Goal: Task Accomplishment & Management: Complete application form

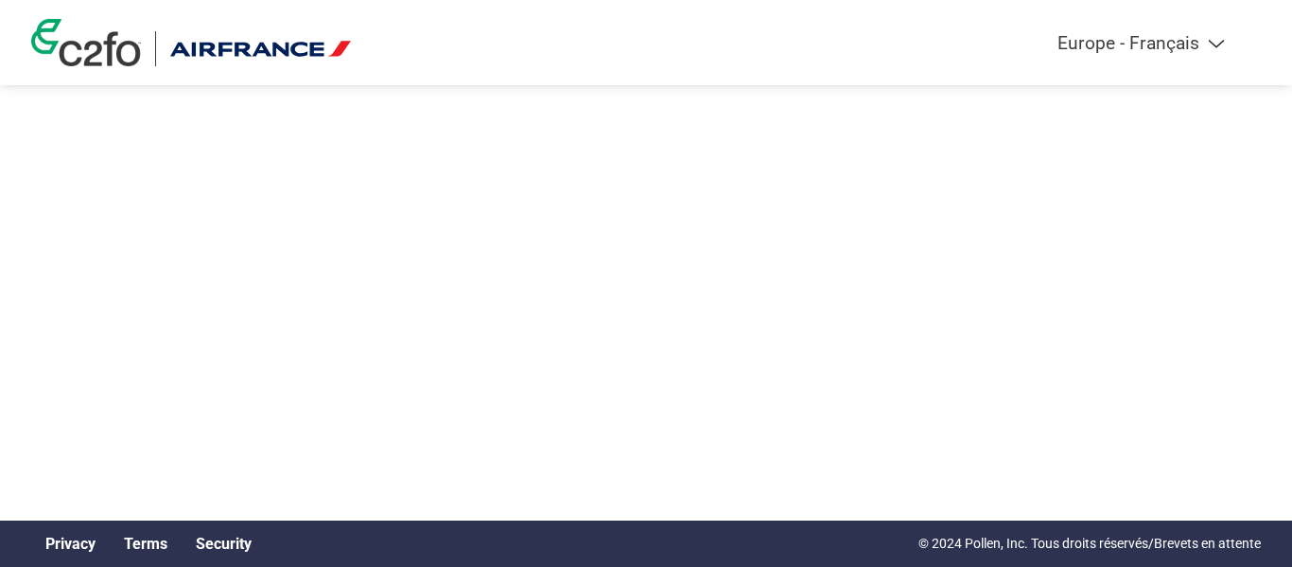
select select "fr-FR"
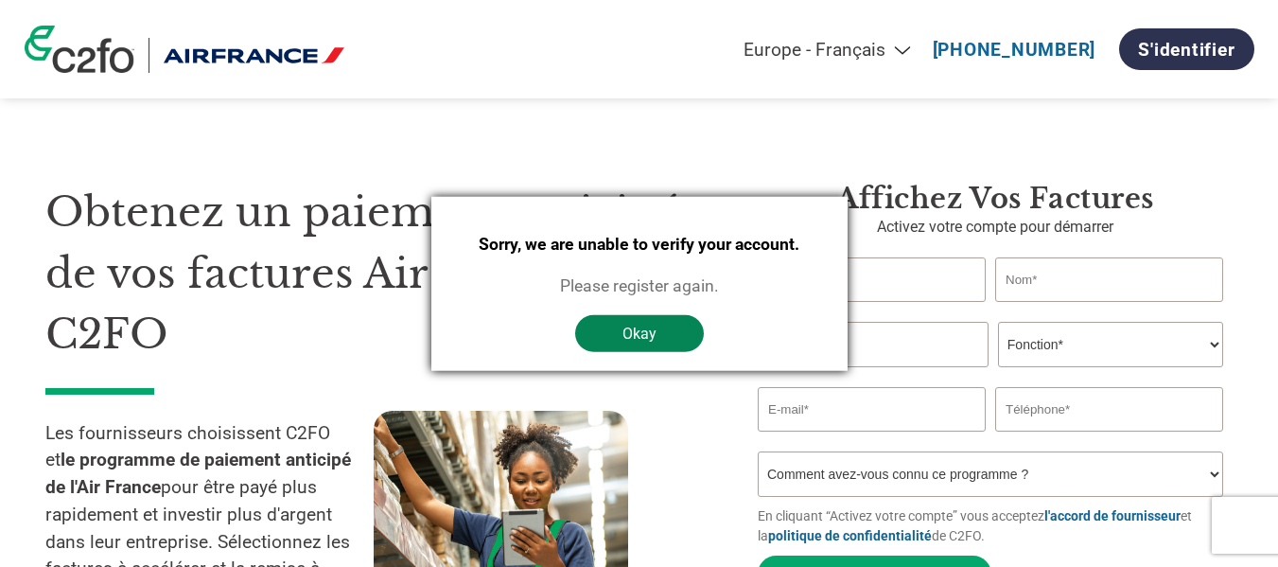
click at [642, 336] on button "Okay" at bounding box center [639, 333] width 129 height 37
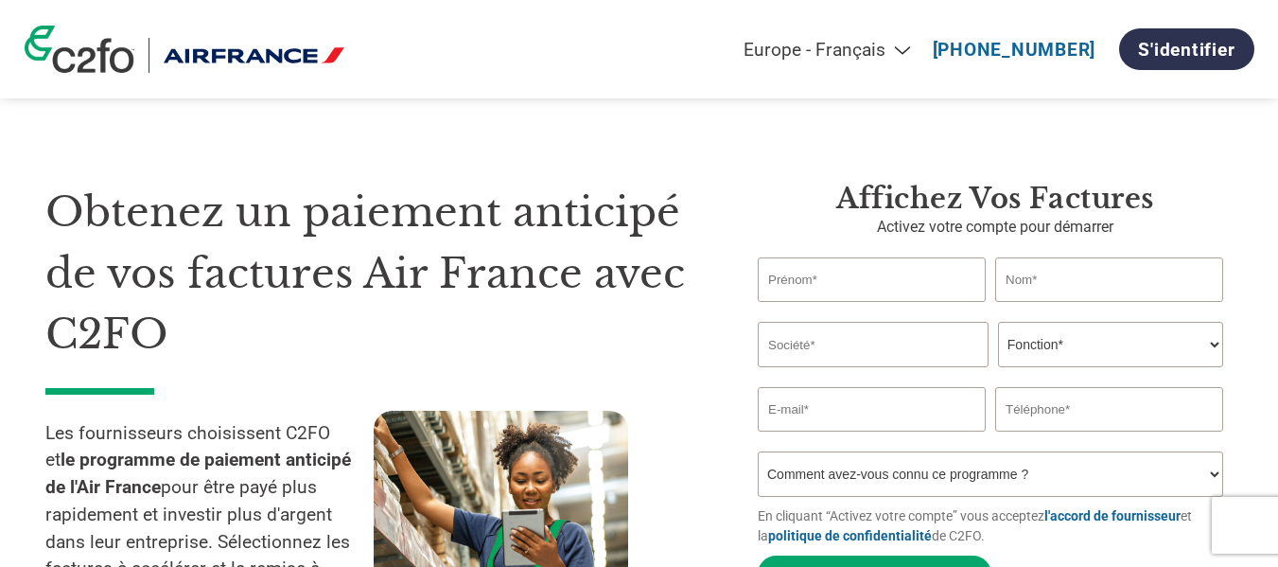
click at [811, 279] on input "text" at bounding box center [872, 279] width 228 height 44
type input "Fabienne"
click at [1029, 275] on input "text" at bounding box center [1109, 279] width 228 height 44
type input "TREBUTIEN"
click at [880, 343] on input "text" at bounding box center [873, 344] width 231 height 45
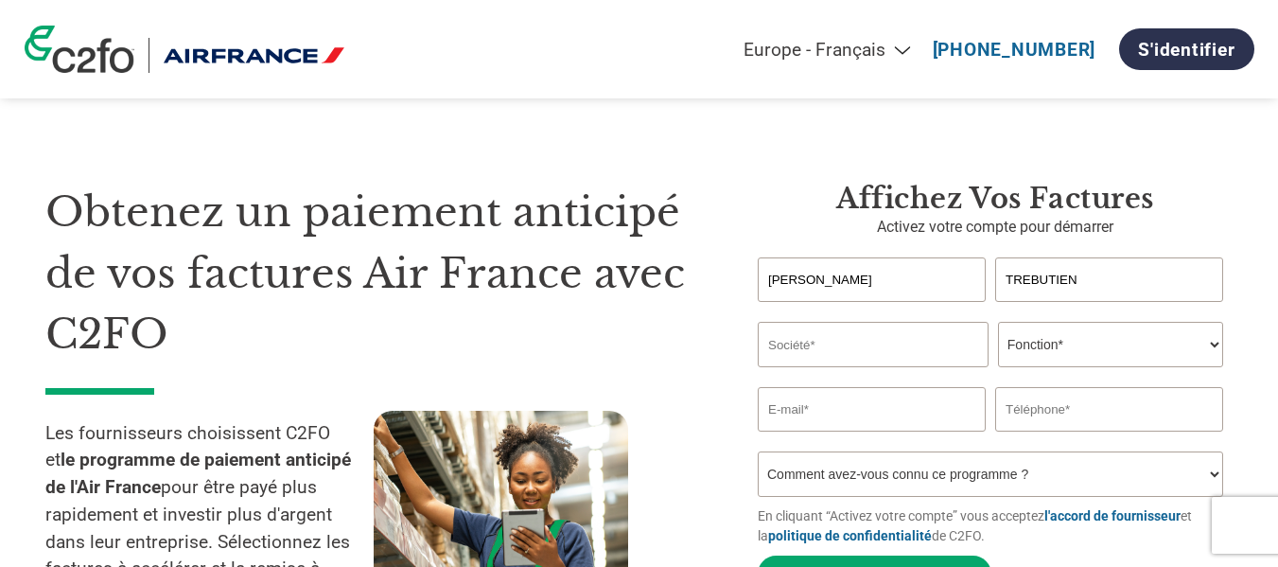
type input "SARL STM"
click at [1142, 334] on select "Fonction* Directeur administratif et financier Responsable crédit Contrôleur de…" at bounding box center [1110, 344] width 225 height 45
select select "OFFICE_MANAGER"
click at [998, 324] on select "Fonction* Directeur administratif et financier Responsable crédit Contrôleur de…" at bounding box center [1110, 344] width 225 height 45
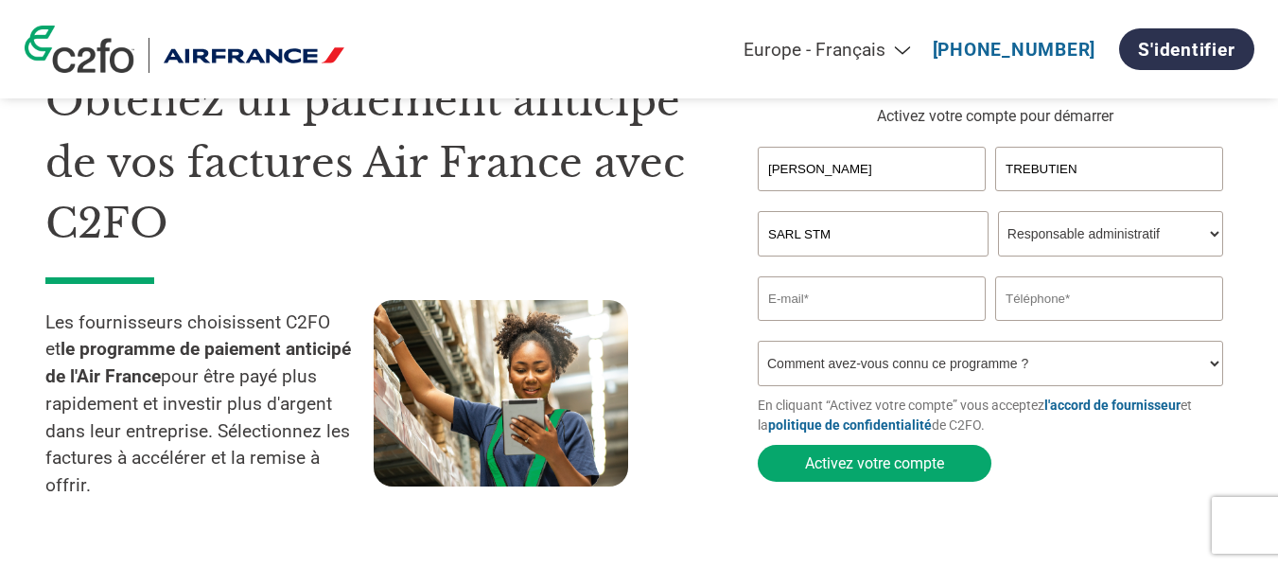
scroll to position [126, 0]
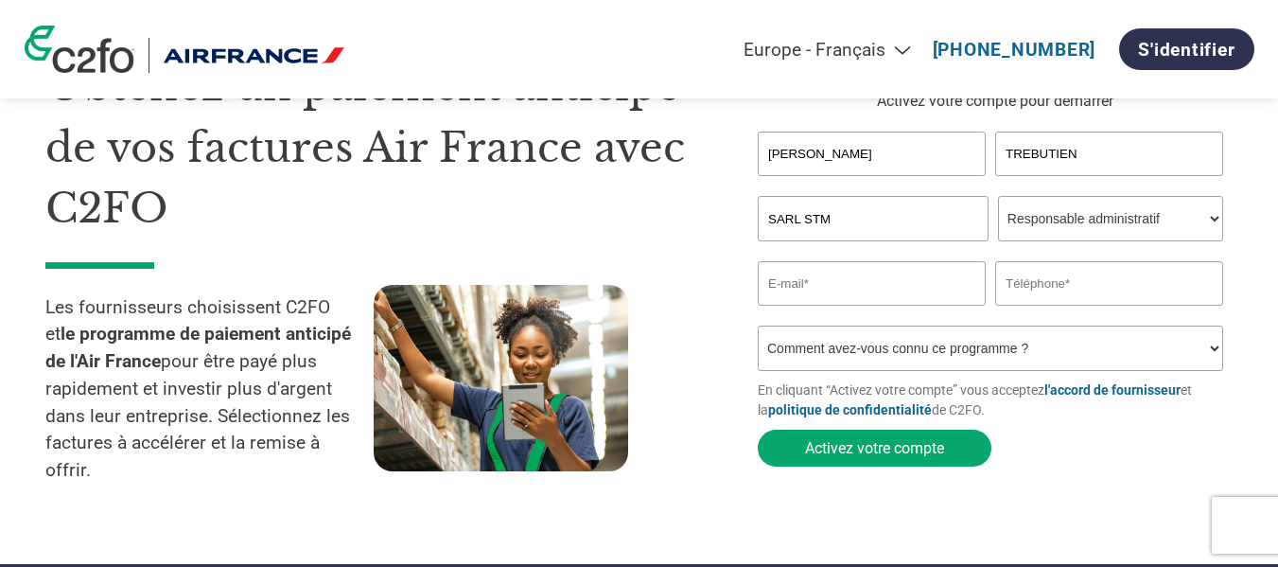
click at [888, 287] on input "email" at bounding box center [872, 283] width 228 height 44
type input "stm60800@outlook.fr"
click at [1013, 292] on input "text" at bounding box center [1109, 283] width 228 height 44
click at [1027, 289] on input "text" at bounding box center [1109, 283] width 228 height 44
type input "0627351541"
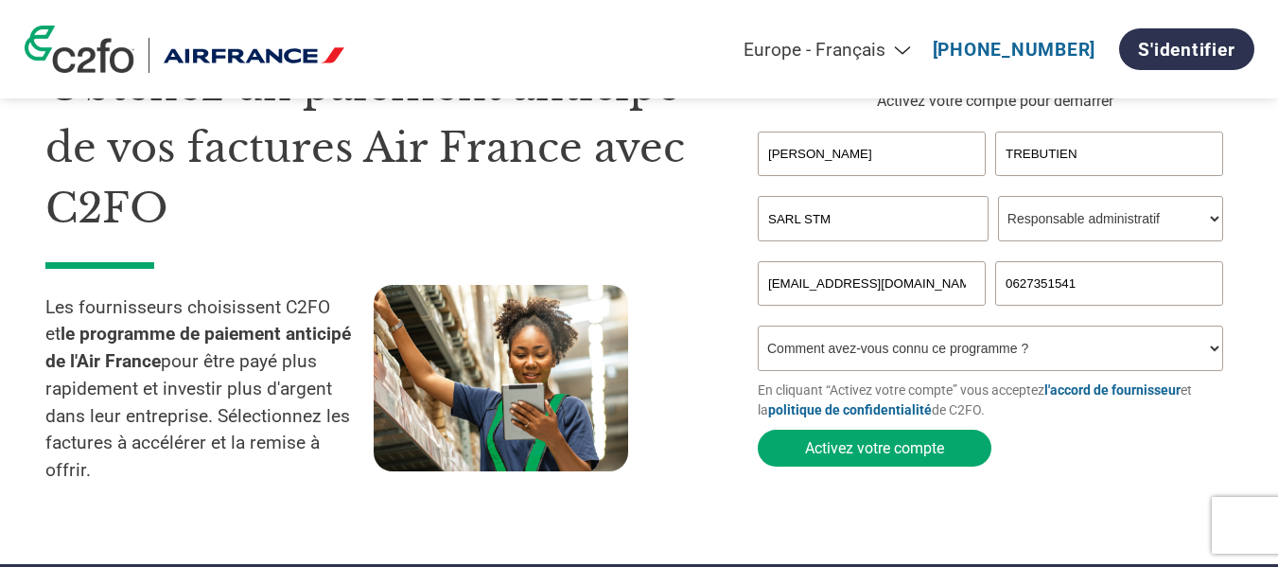
click at [1201, 354] on select "Comment avez-vous connu ce programme ? Par courrier Par e-mail Sur les réseaux …" at bounding box center [991, 347] width 466 height 45
select select "Family/Friend/Acquaintance"
click at [758, 331] on select "Comment avez-vous connu ce programme ? Par courrier Par e-mail Sur les réseaux …" at bounding box center [991, 347] width 466 height 45
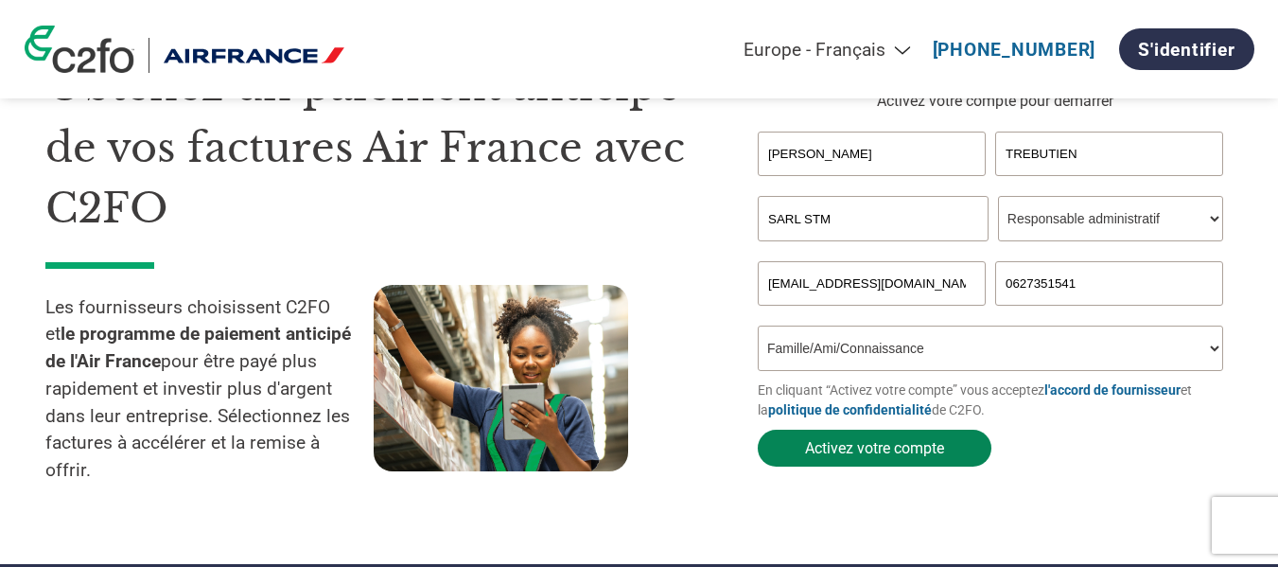
click at [879, 452] on button "Activez votre compte" at bounding box center [875, 448] width 234 height 37
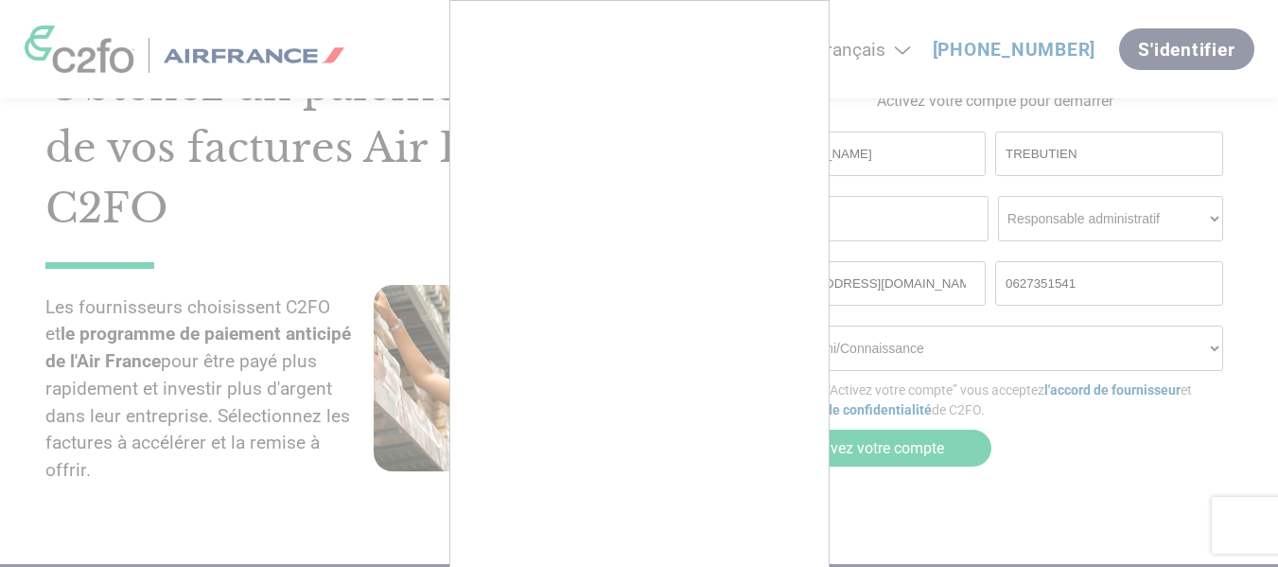
scroll to position [0, 0]
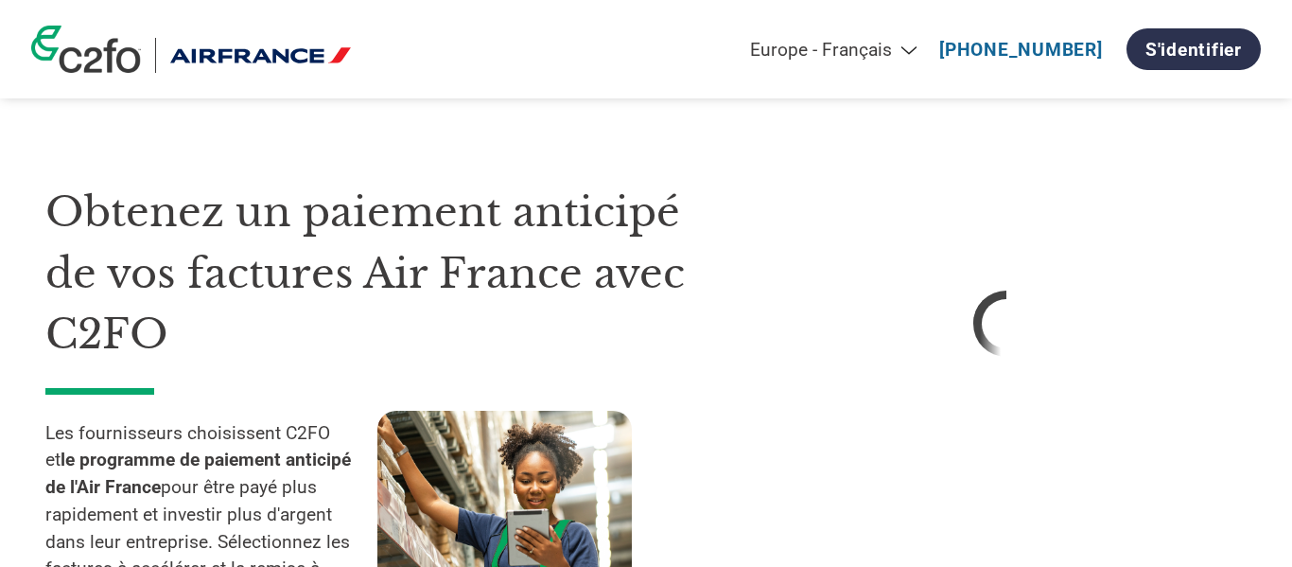
select select "fr-FR"
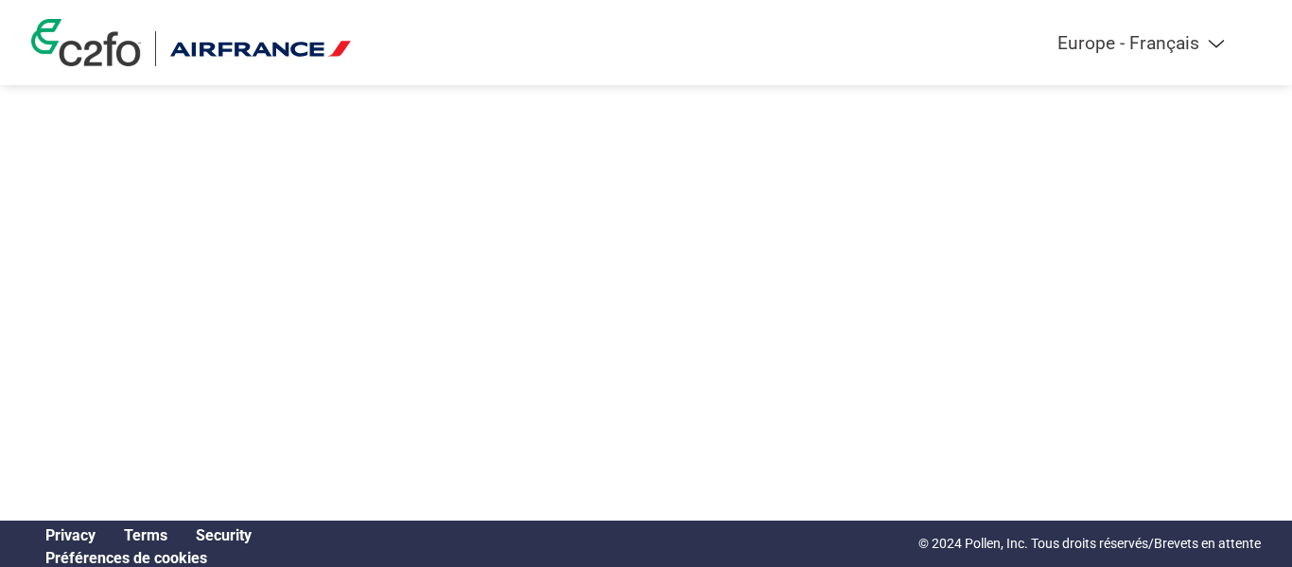
select select "fr-FR"
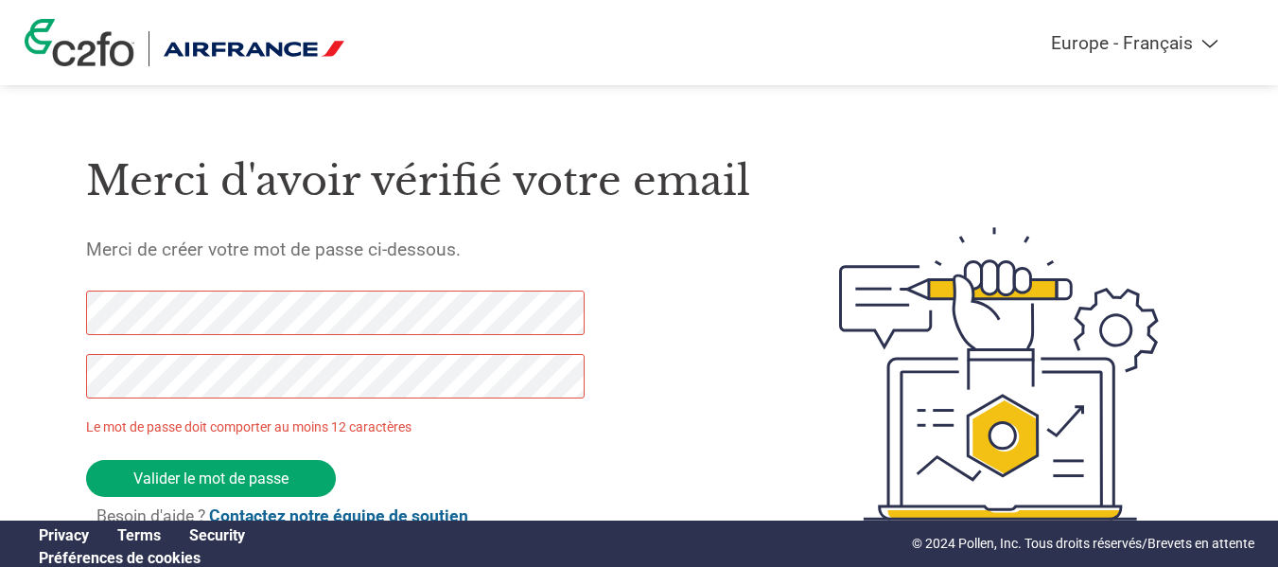
click at [652, 309] on div "Merci d'avoir vérifié votre email Merci de créer votre mot de passe ci-dessous.…" at bounding box center [418, 373] width 664 height 501
click at [74, 295] on div "Merci d'avoir vérifié votre email Merci de créer votre mot de passe ci-dessous.…" at bounding box center [640, 373] width 1230 height 501
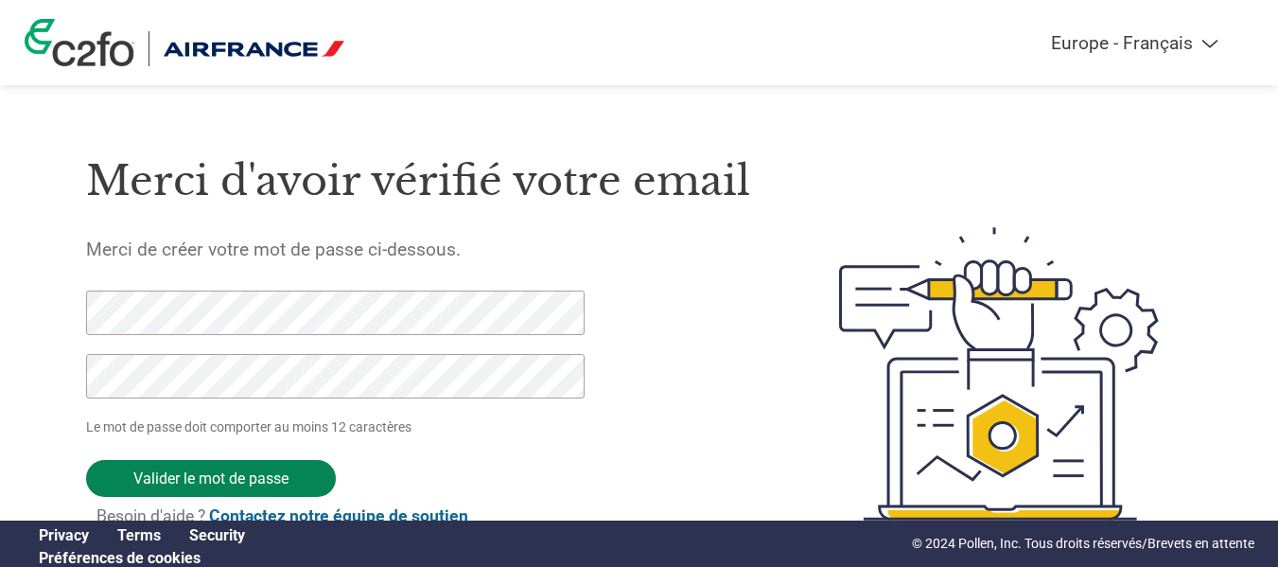
click at [183, 483] on input "Valider le mot de passe" at bounding box center [211, 478] width 250 height 37
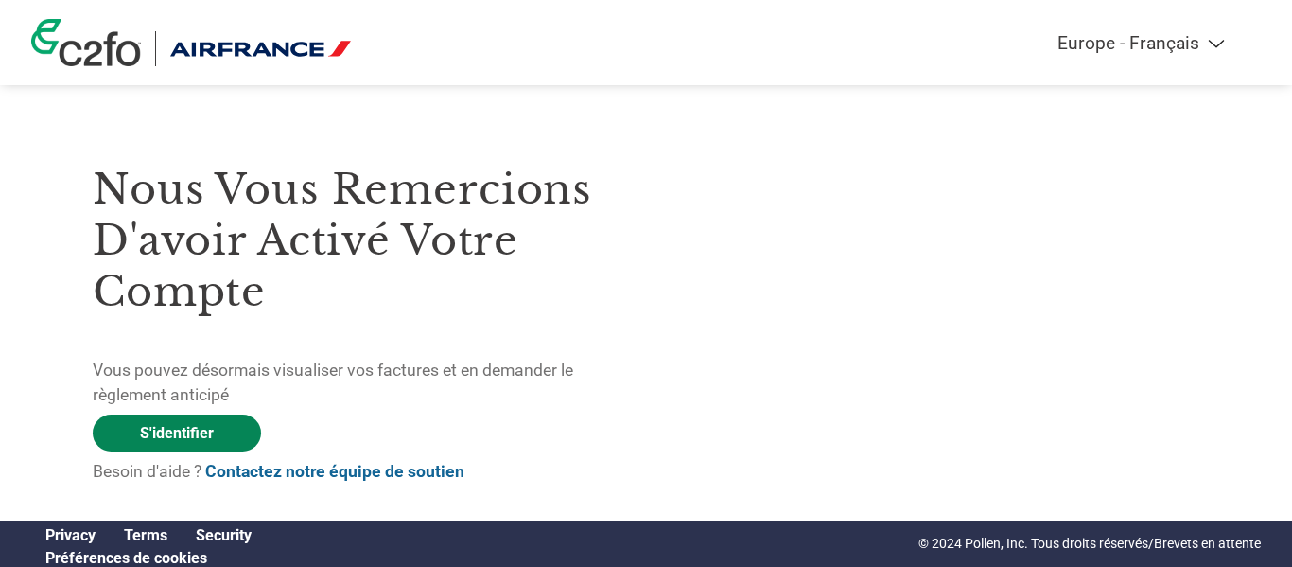
click at [164, 434] on link "S'identifier" at bounding box center [177, 432] width 168 height 37
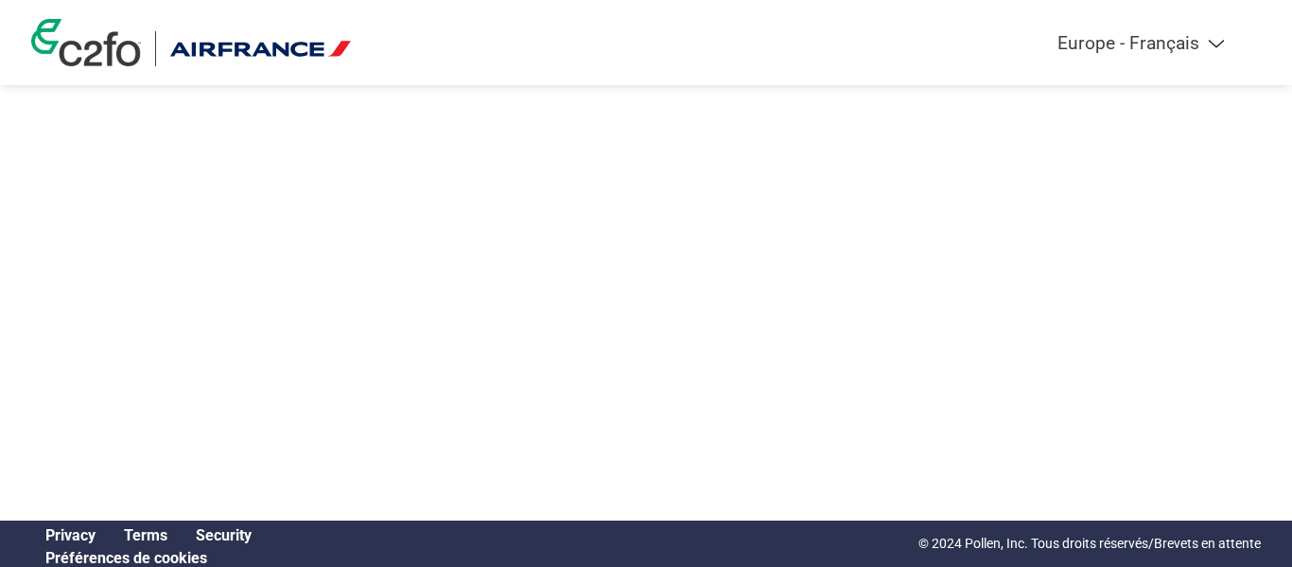
select select "fr-FR"
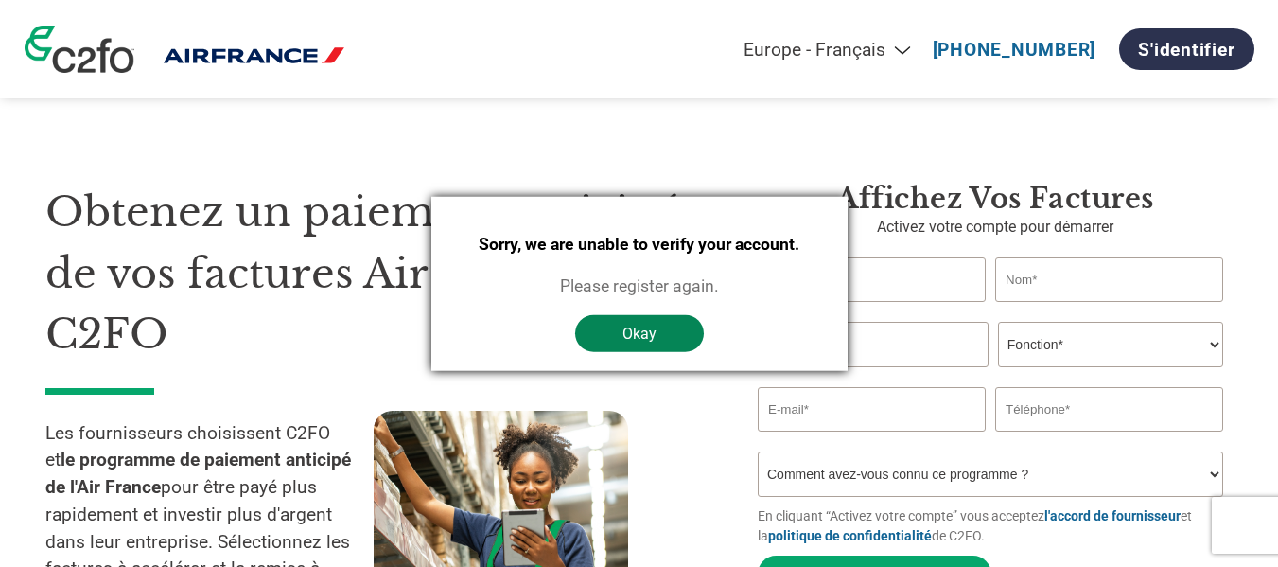
click at [655, 331] on button "Okay" at bounding box center [639, 333] width 129 height 37
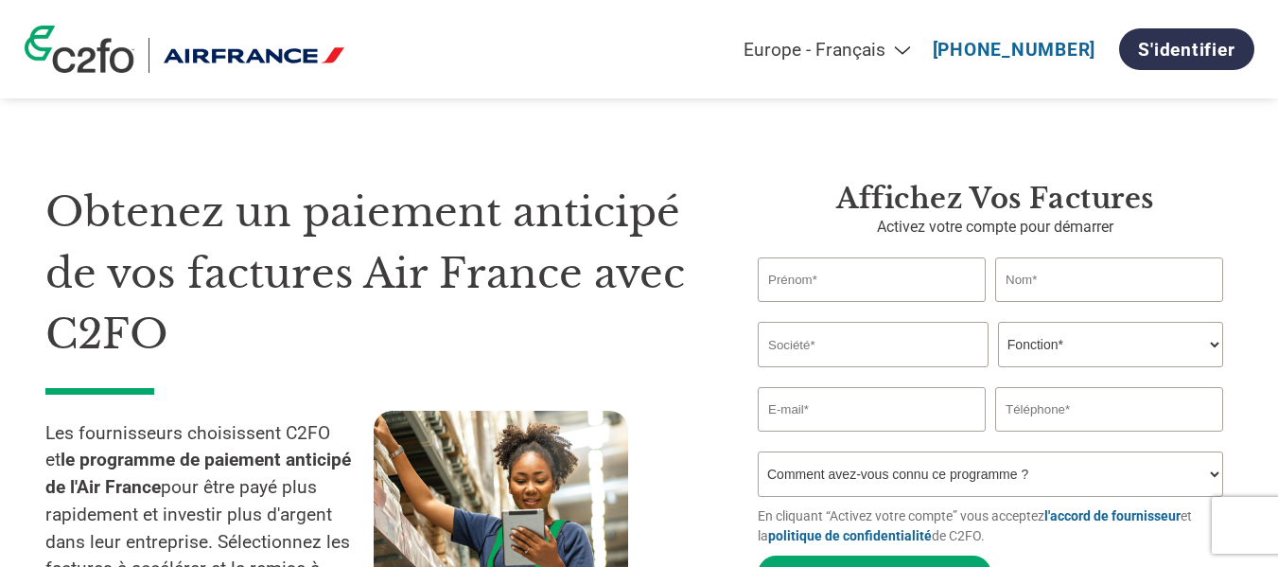
select select "fr-FR"
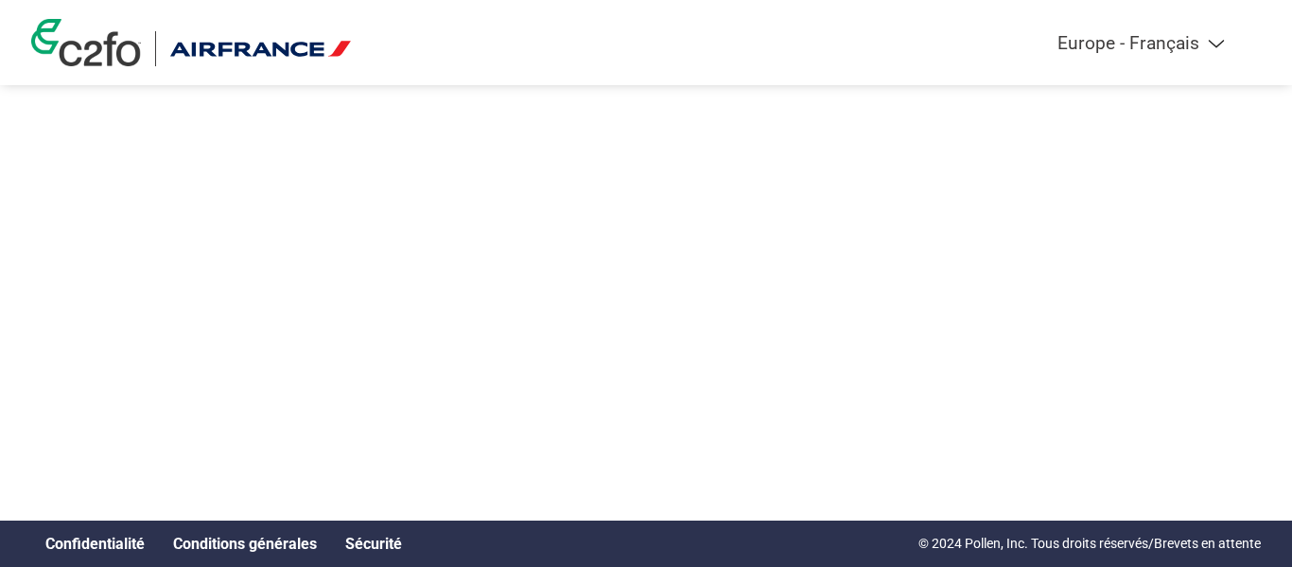
select select "fr-FR"
